Goal: Transaction & Acquisition: Subscribe to service/newsletter

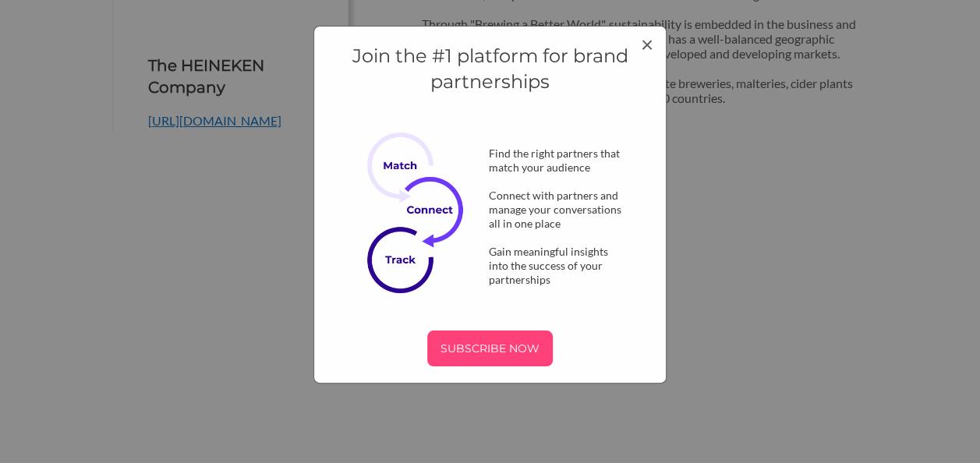
click at [503, 348] on p "SUBSCRIBE NOW" at bounding box center [489, 348] width 113 height 23
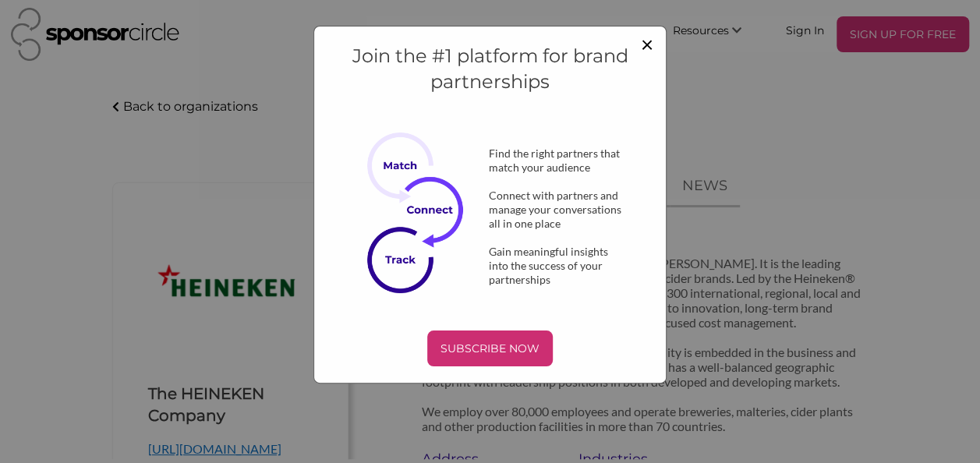
click at [648, 45] on span "×" at bounding box center [647, 43] width 12 height 26
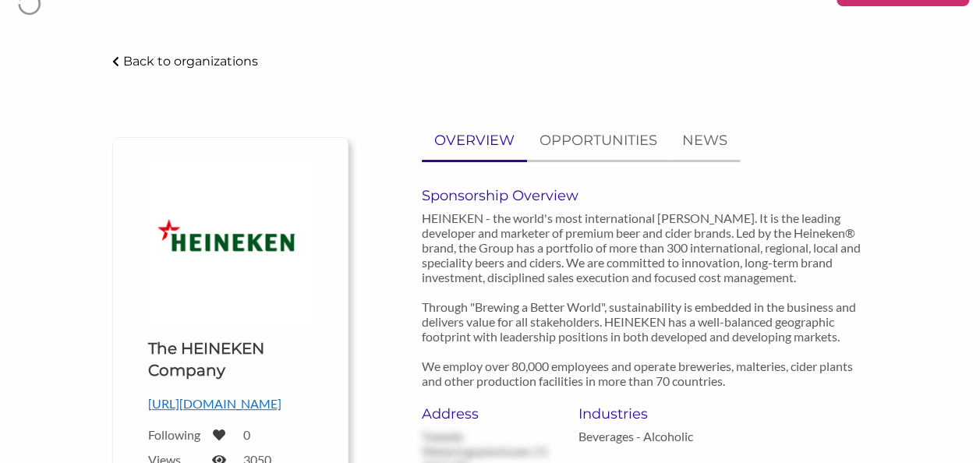
scroll to position [48, 0]
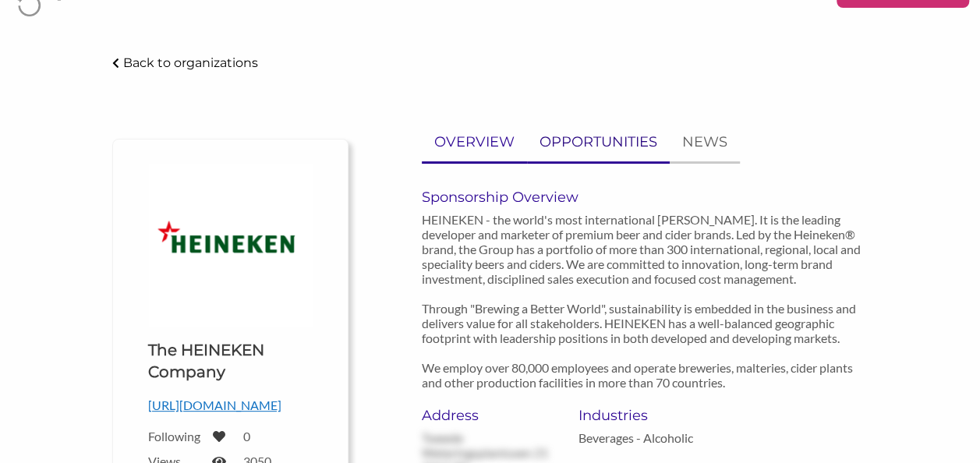
click at [609, 134] on p "OPPORTUNITIES" at bounding box center [598, 142] width 118 height 23
